Goal: Complete application form

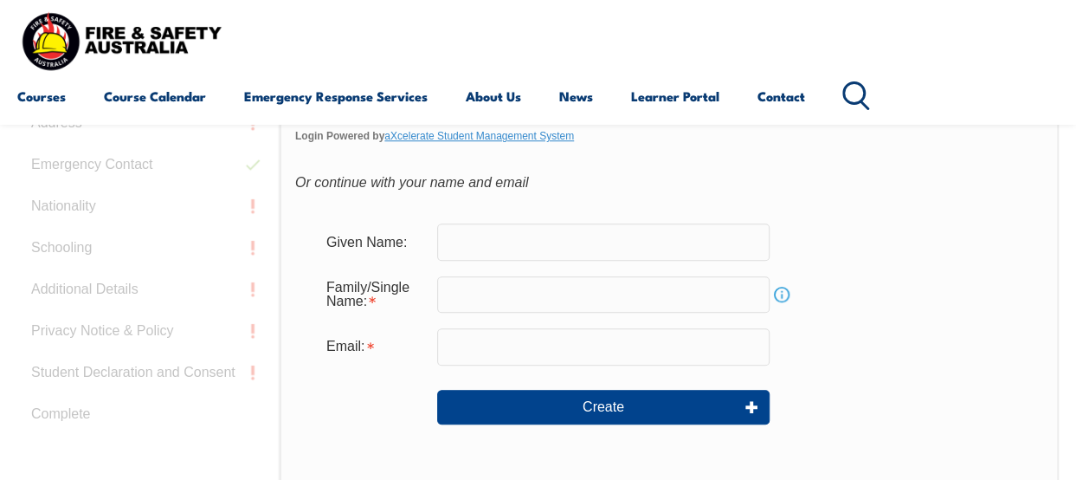
scroll to position [548, 0]
click at [527, 238] on input "text" at bounding box center [603, 240] width 332 height 36
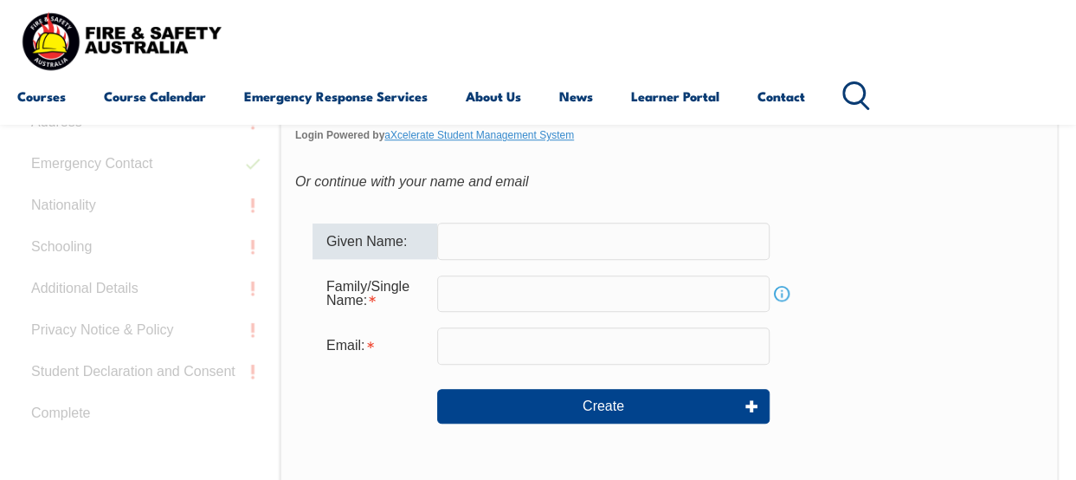
type input "[PERSON_NAME]"
type input "[PERSON_NAME][EMAIL_ADDRESS][PERSON_NAME][DOMAIN_NAME]"
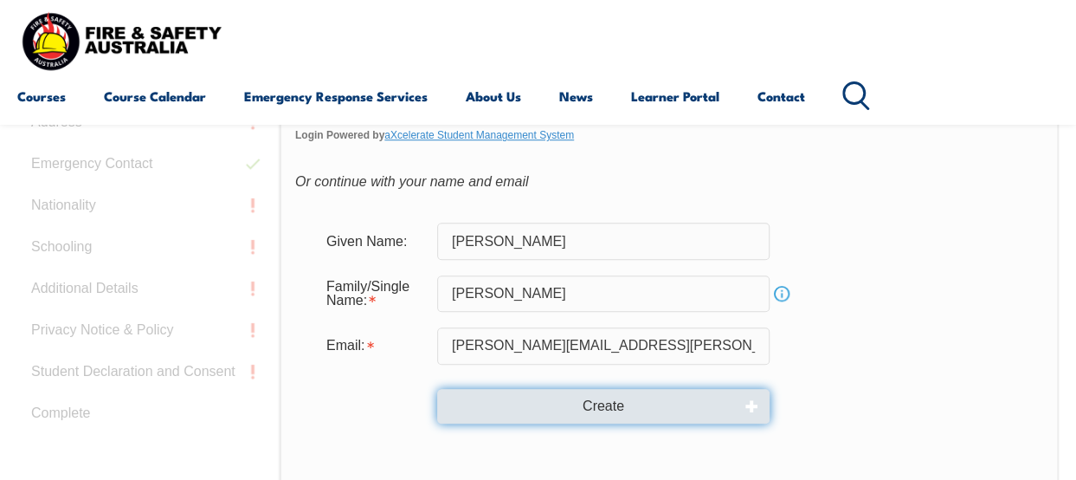
click at [654, 403] on button "Create" at bounding box center [603, 406] width 332 height 35
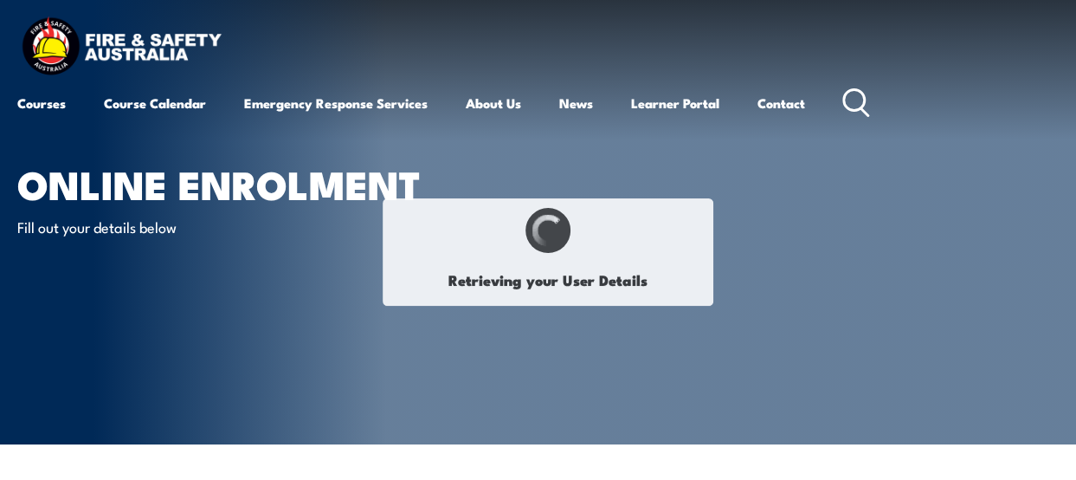
select select "Mrs"
type input "[PERSON_NAME]"
type input "Susan"
type input "[PERSON_NAME]"
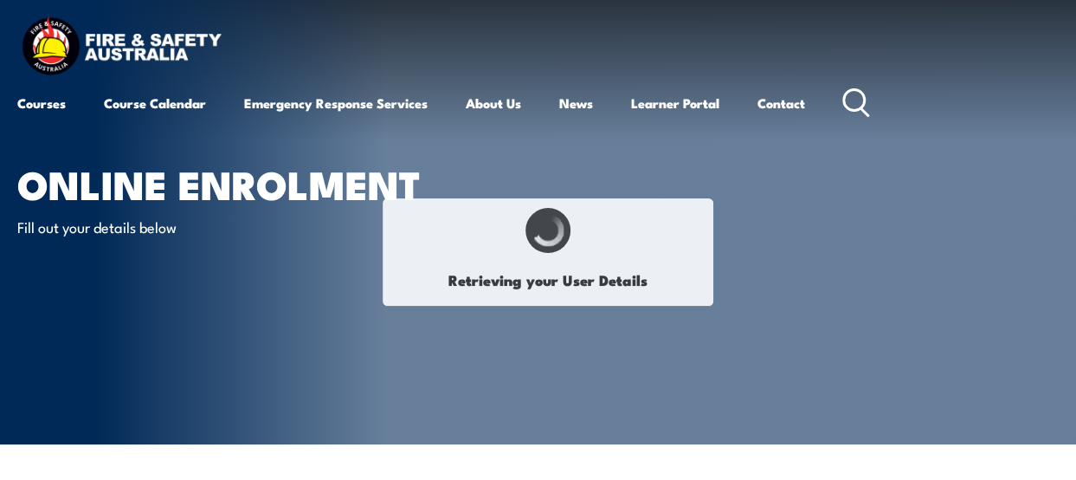
type input "December 20, 1979"
type input "8ACF9SWPKN"
select select "F"
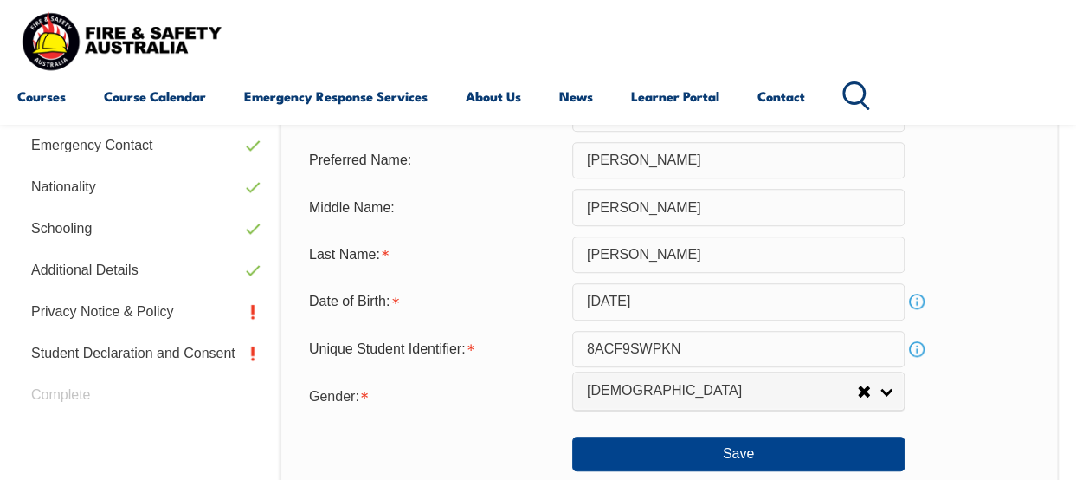
scroll to position [639, 0]
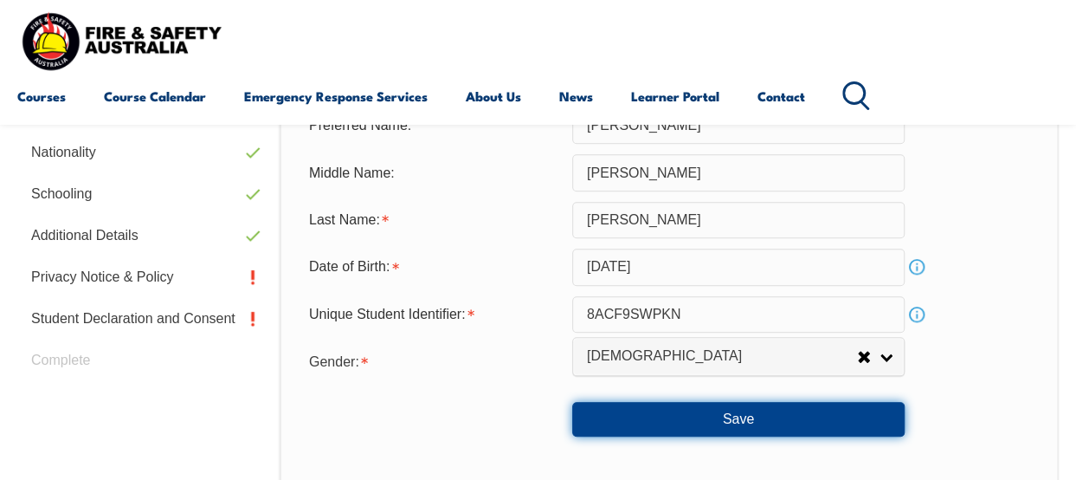
click at [842, 419] on button "Save" at bounding box center [738, 419] width 332 height 35
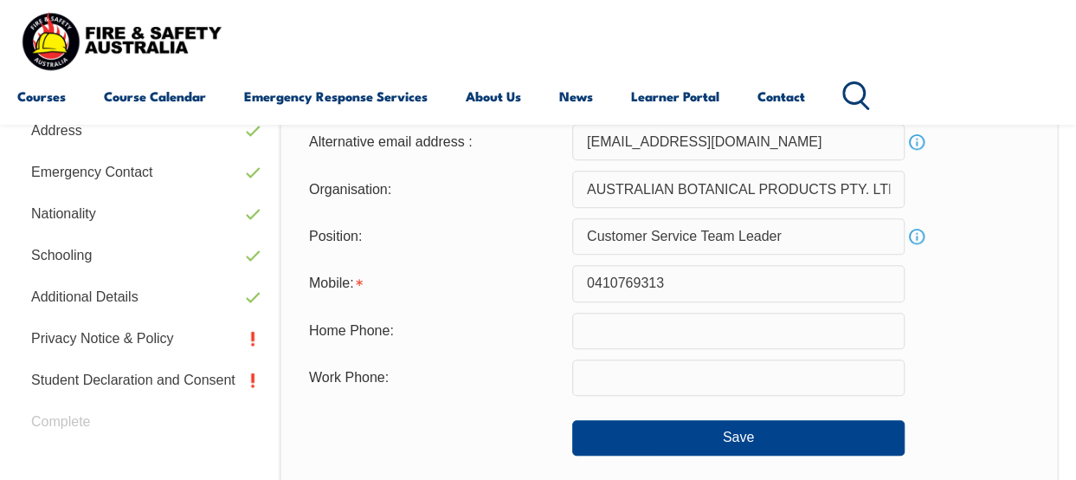
scroll to position [593, 0]
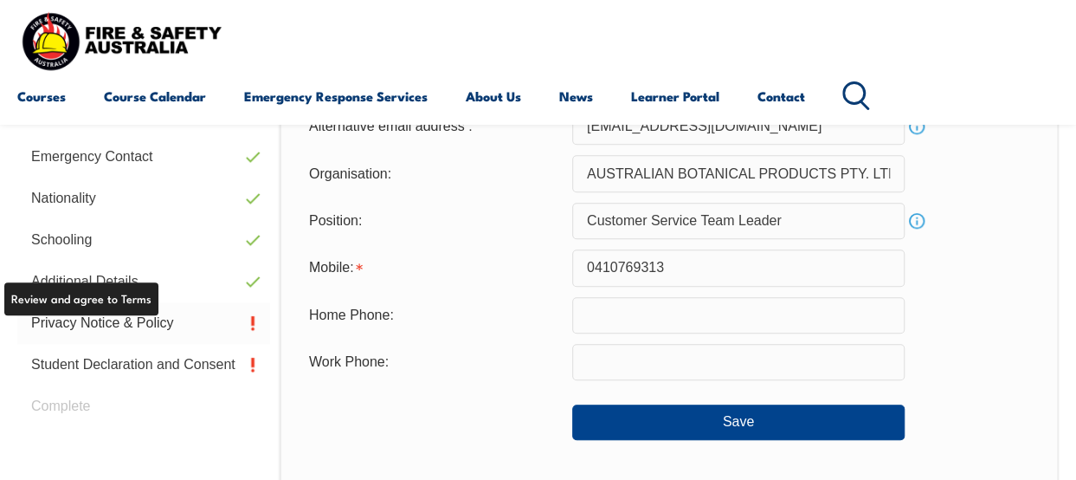
click at [64, 315] on link "Privacy Notice & Policy" at bounding box center [143, 323] width 253 height 42
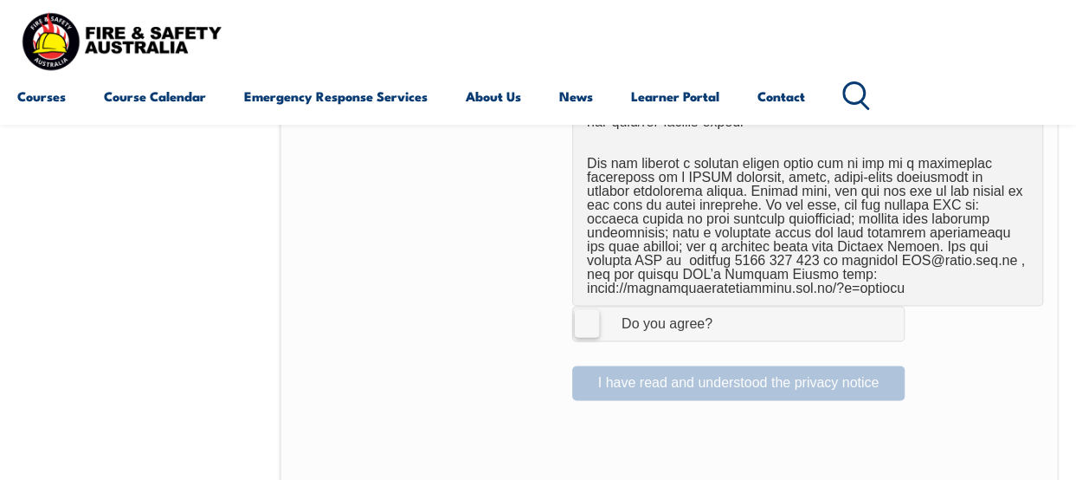
scroll to position [1200, 0]
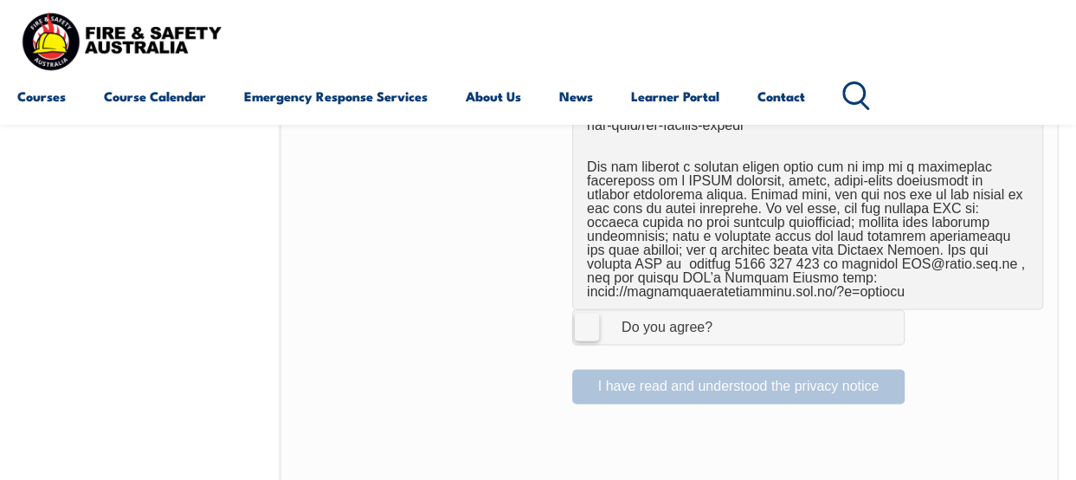
click at [585, 324] on label "I Agree Do you agree?" at bounding box center [738, 326] width 332 height 35
click at [726, 324] on input "I Agree Do you agree?" at bounding box center [740, 326] width 29 height 33
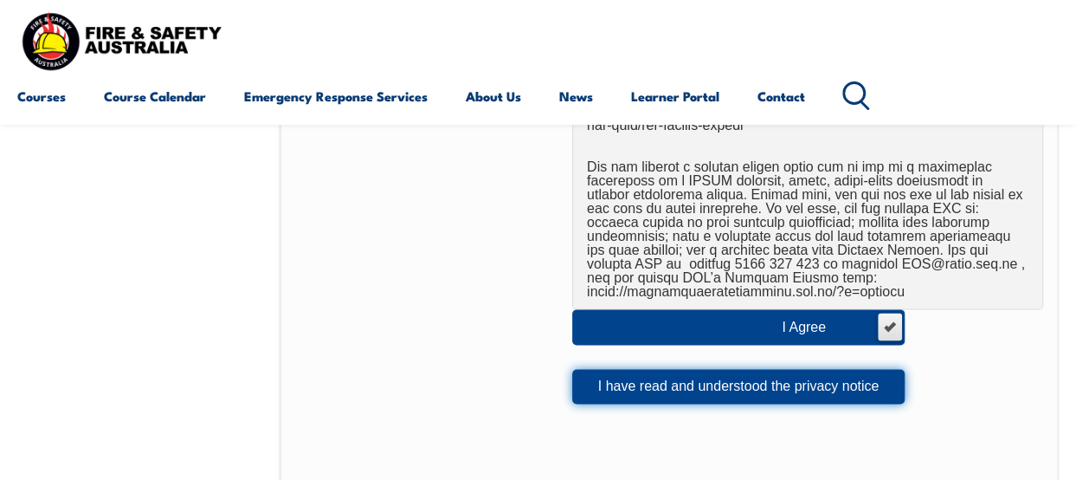
click at [689, 390] on button "I have read and understood the privacy notice" at bounding box center [738, 386] width 332 height 35
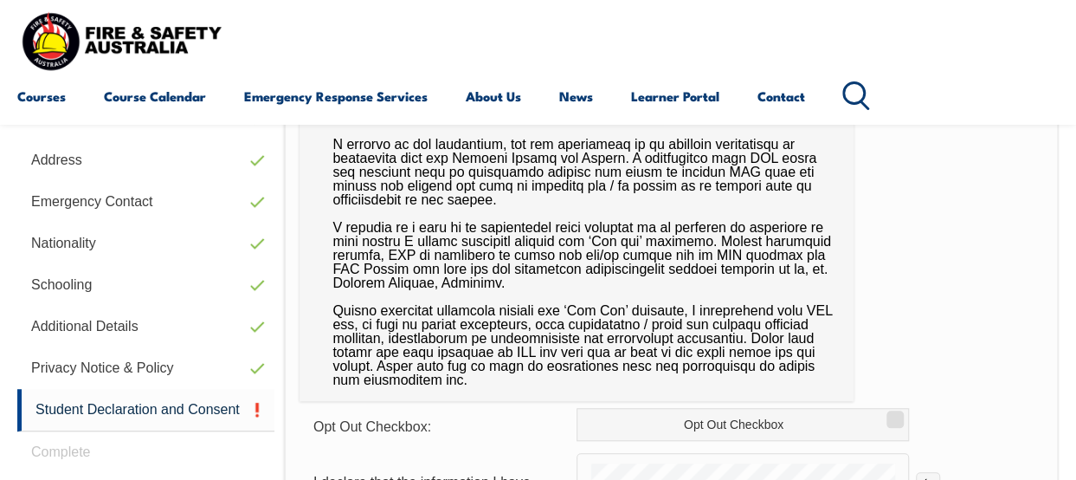
scroll to position [582, 0]
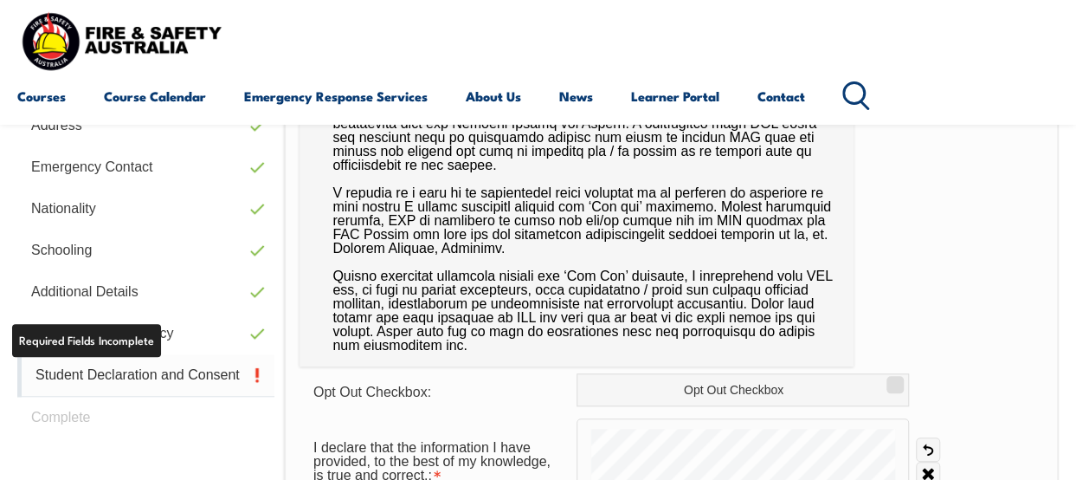
click at [123, 367] on link "Student Declaration and Consent" at bounding box center [145, 375] width 257 height 42
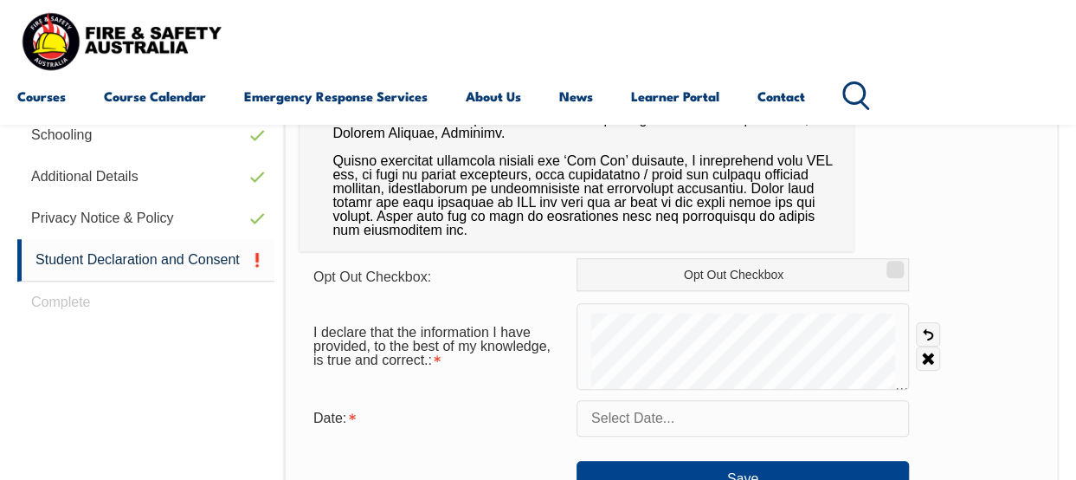
scroll to position [766, 0]
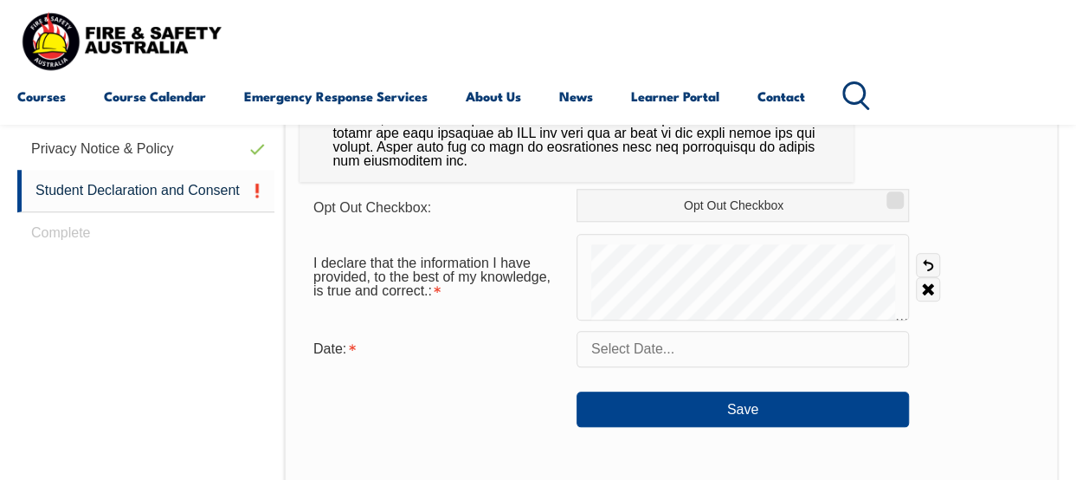
click at [883, 349] on input "text" at bounding box center [742, 349] width 332 height 36
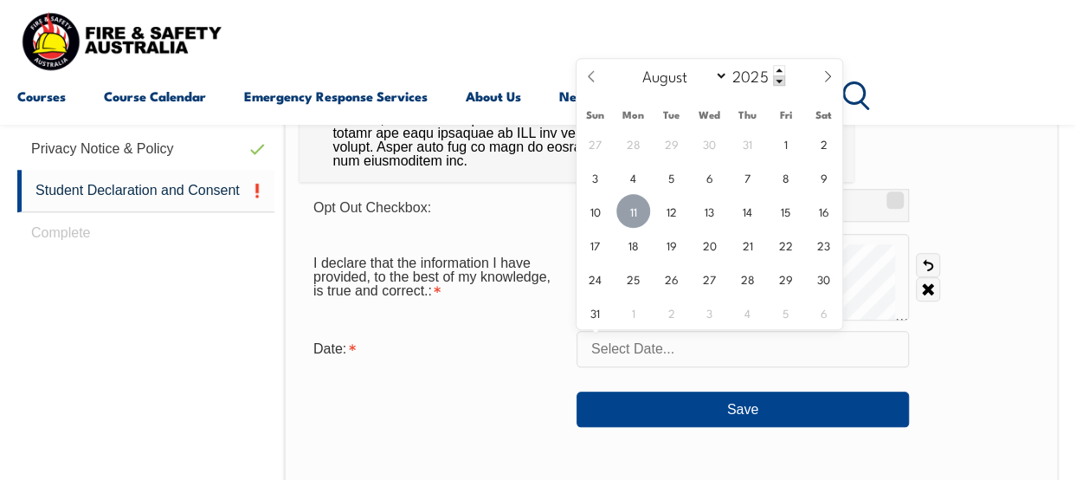
click at [628, 207] on span "11" at bounding box center [633, 211] width 34 height 34
type input "August 11, 2025"
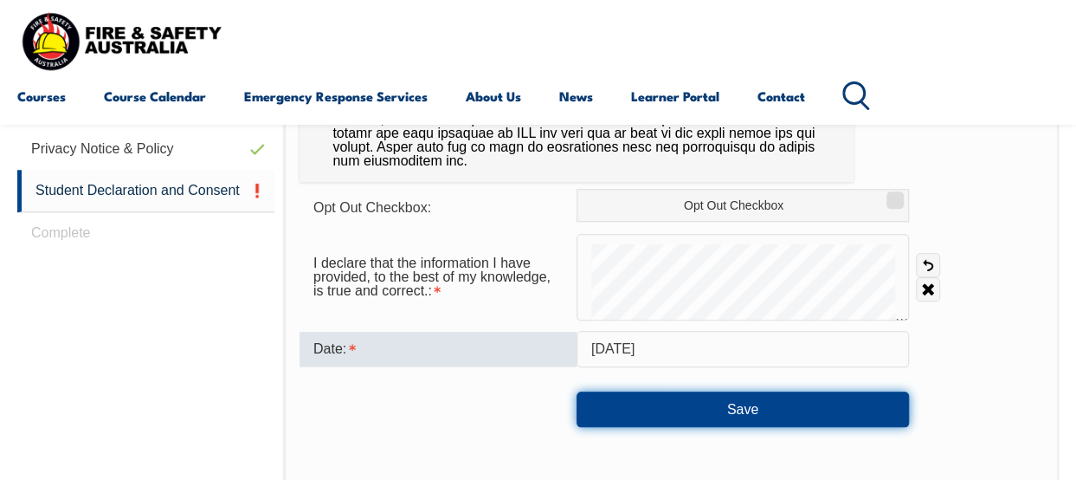
click at [718, 397] on button "Save" at bounding box center [742, 408] width 332 height 35
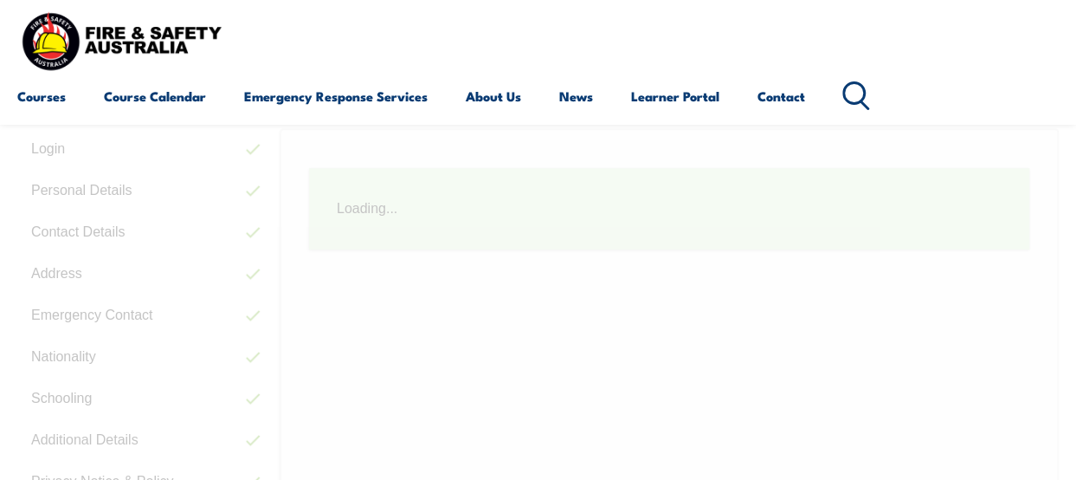
scroll to position [419, 0]
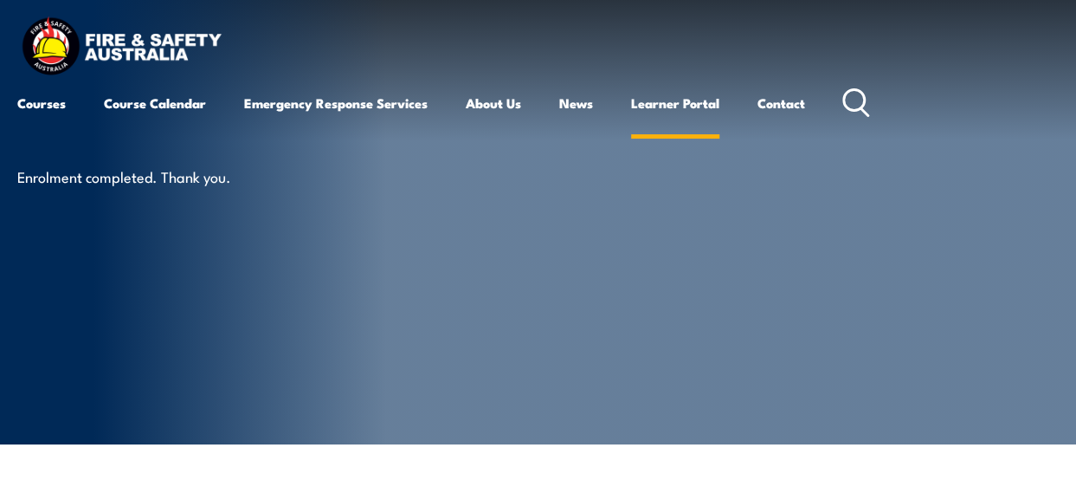
click at [666, 104] on link "Learner Portal" at bounding box center [675, 103] width 88 height 42
